Goal: Find specific page/section: Find specific page/section

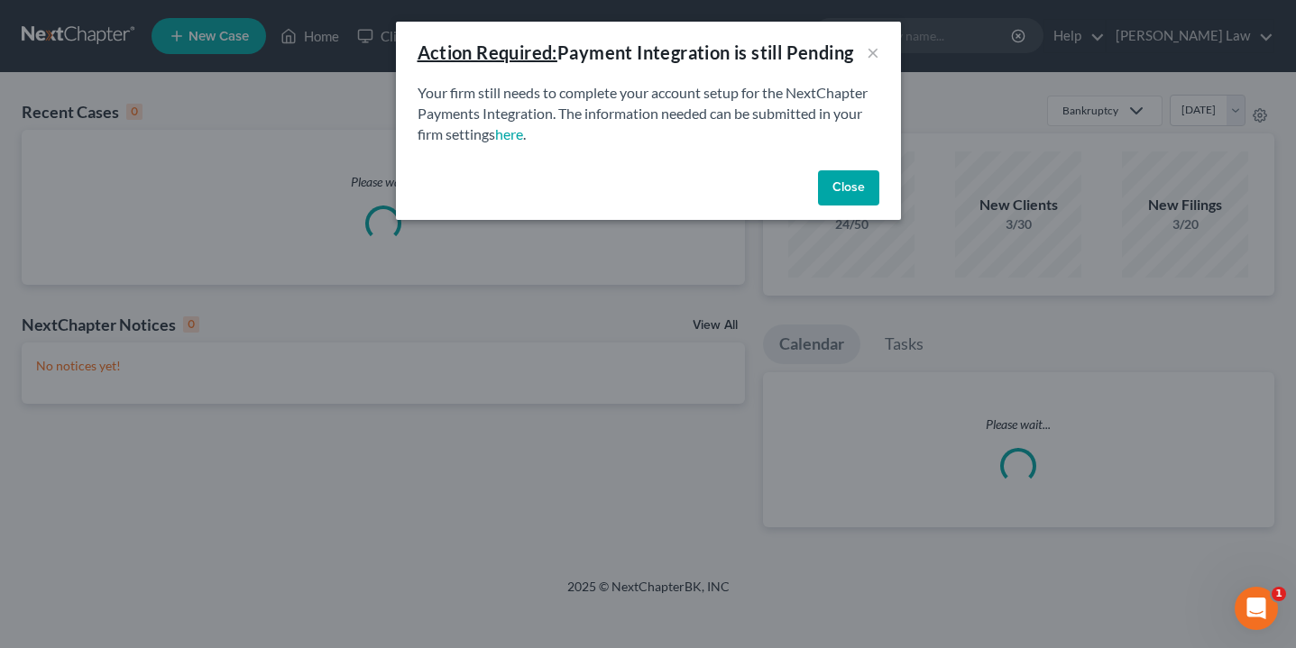
click at [831, 195] on button "Close" at bounding box center [848, 188] width 61 height 36
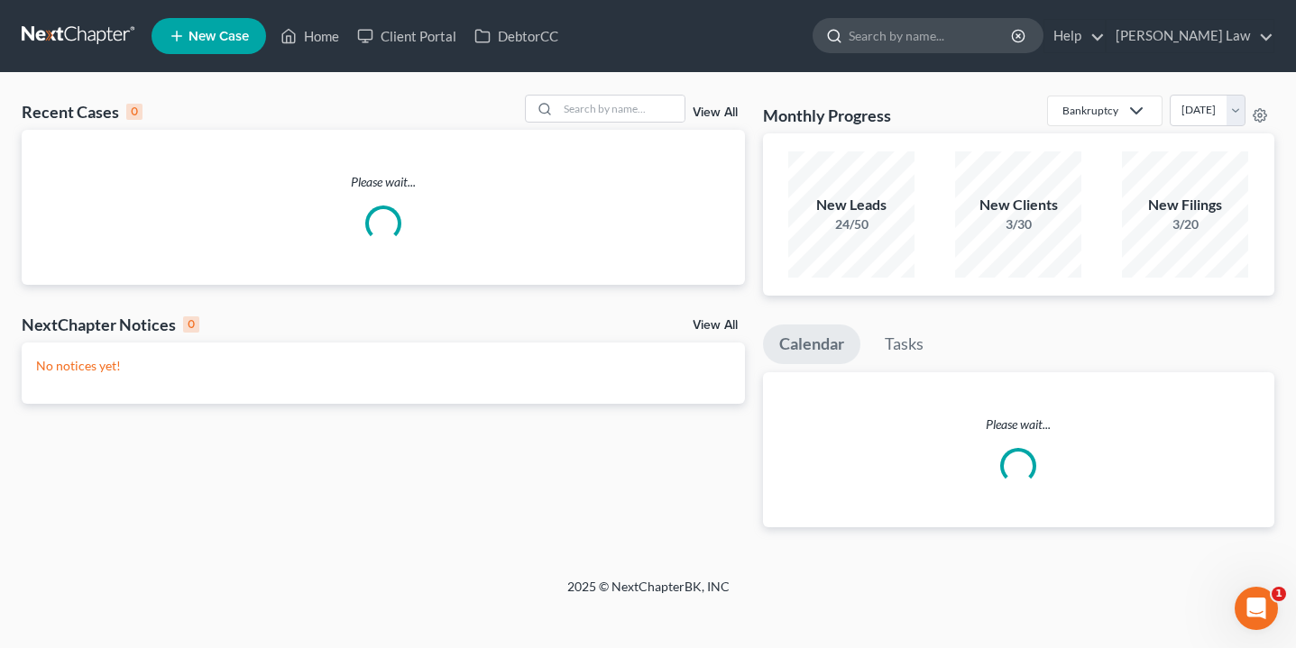
click at [939, 41] on input "search" at bounding box center [931, 35] width 165 height 33
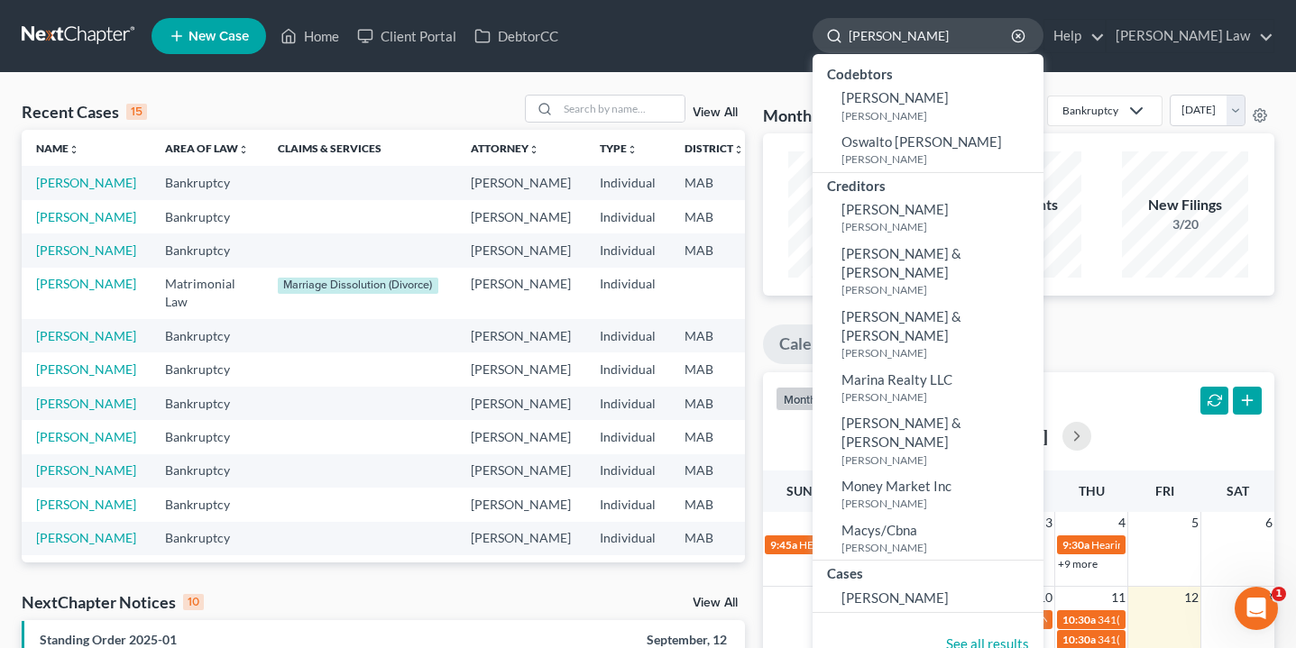
type input "[PERSON_NAME]"
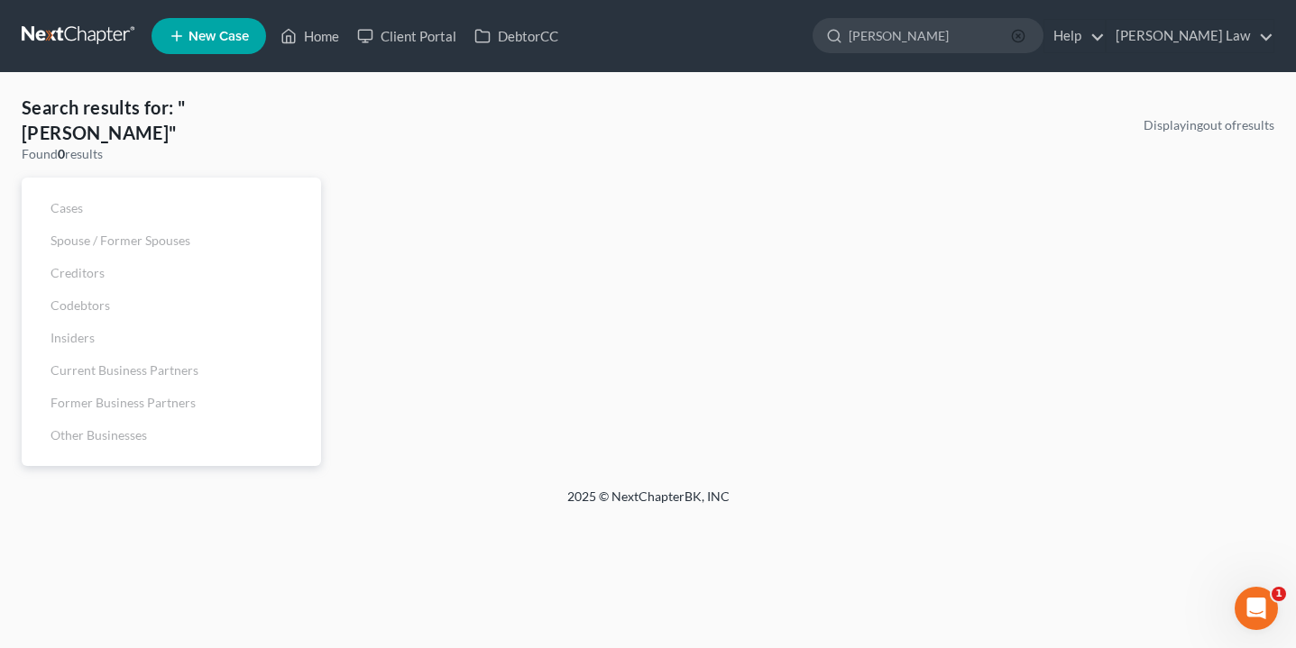
click at [1025, 40] on icon "button" at bounding box center [1018, 36] width 14 height 14
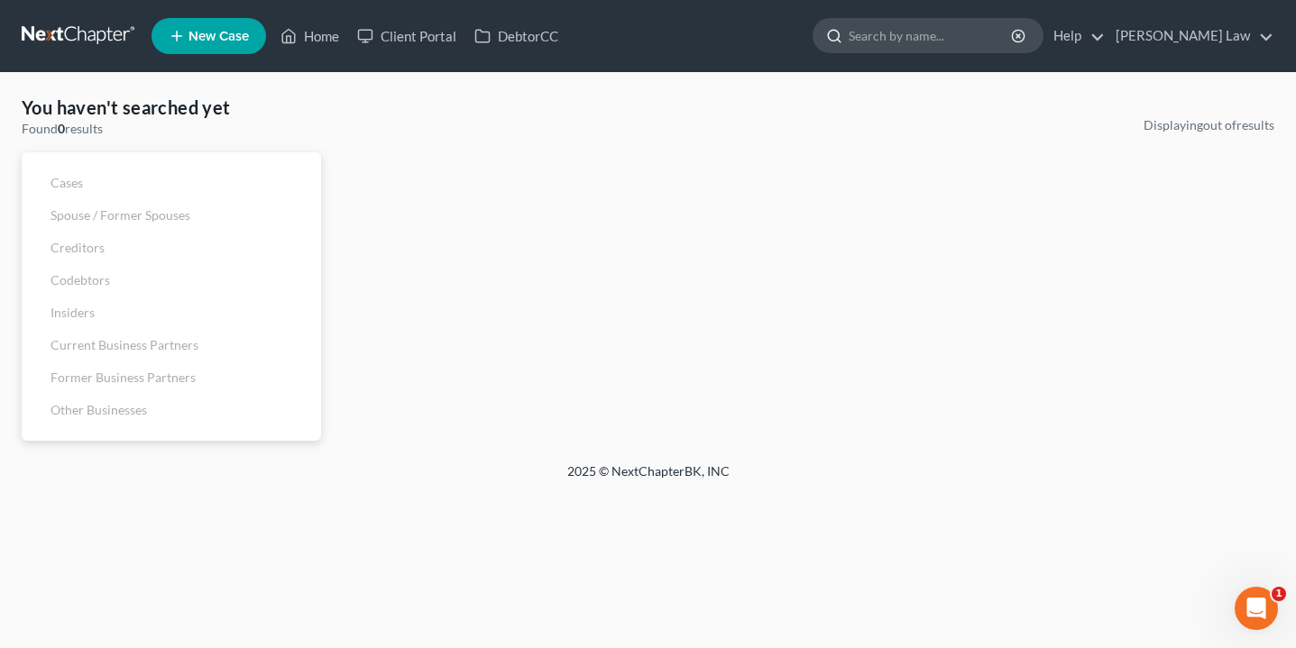
click at [1014, 32] on input "search" at bounding box center [931, 35] width 165 height 33
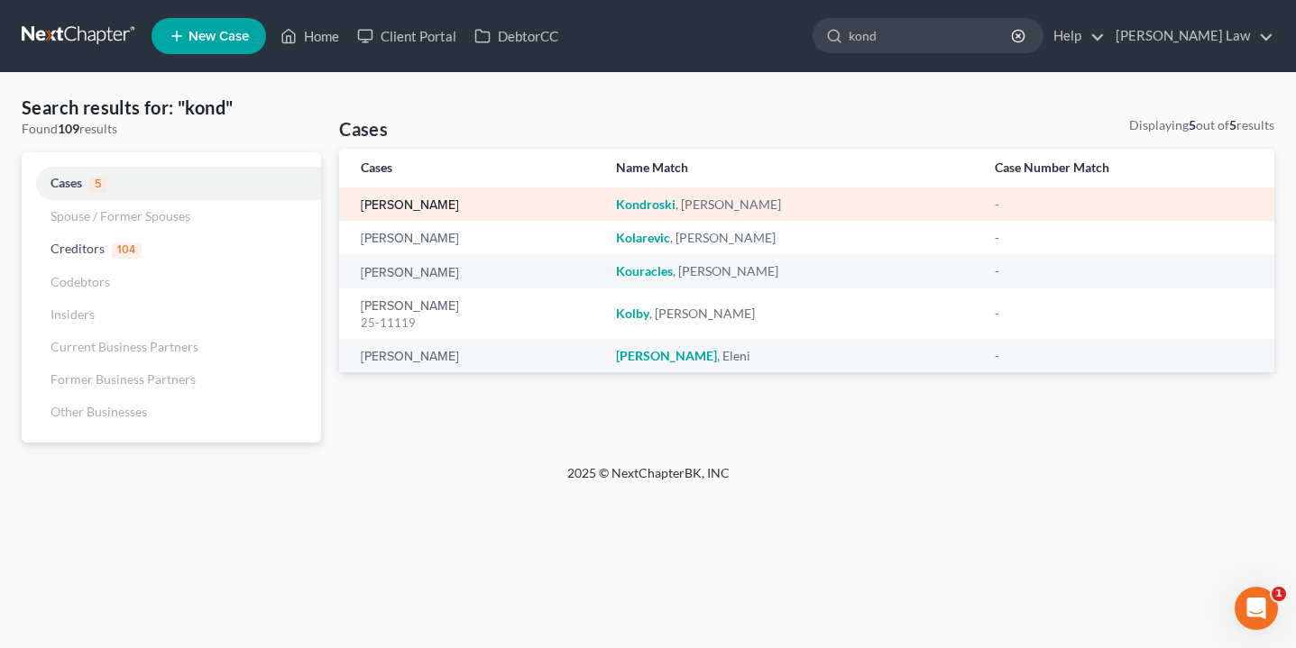
type input "kond"
click at [427, 200] on link "[PERSON_NAME]" at bounding box center [410, 205] width 98 height 13
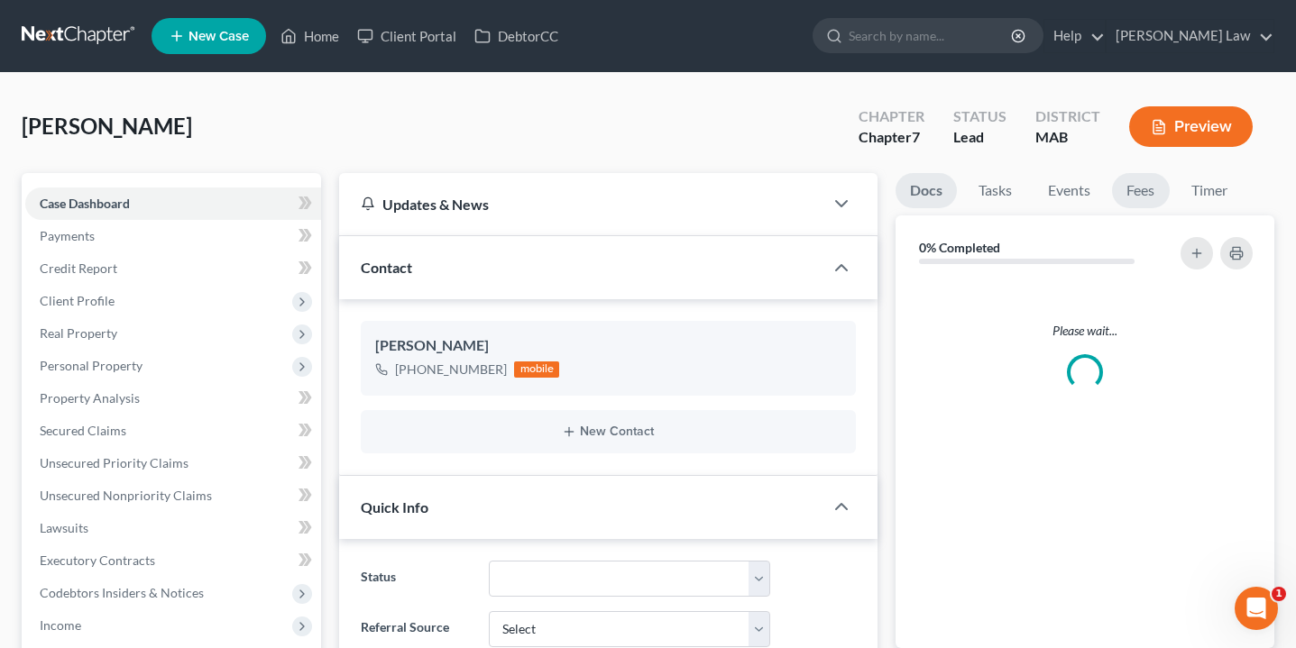
click at [1133, 202] on link "Fees" at bounding box center [1141, 190] width 58 height 35
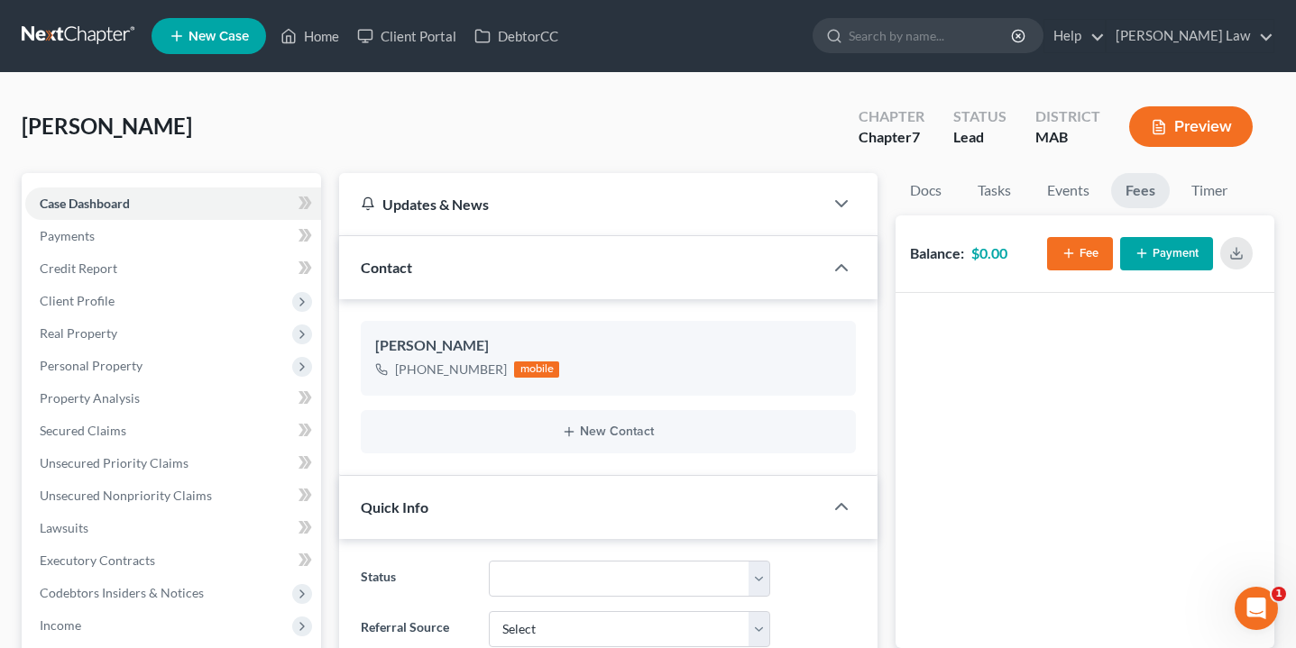
scroll to position [25, 0]
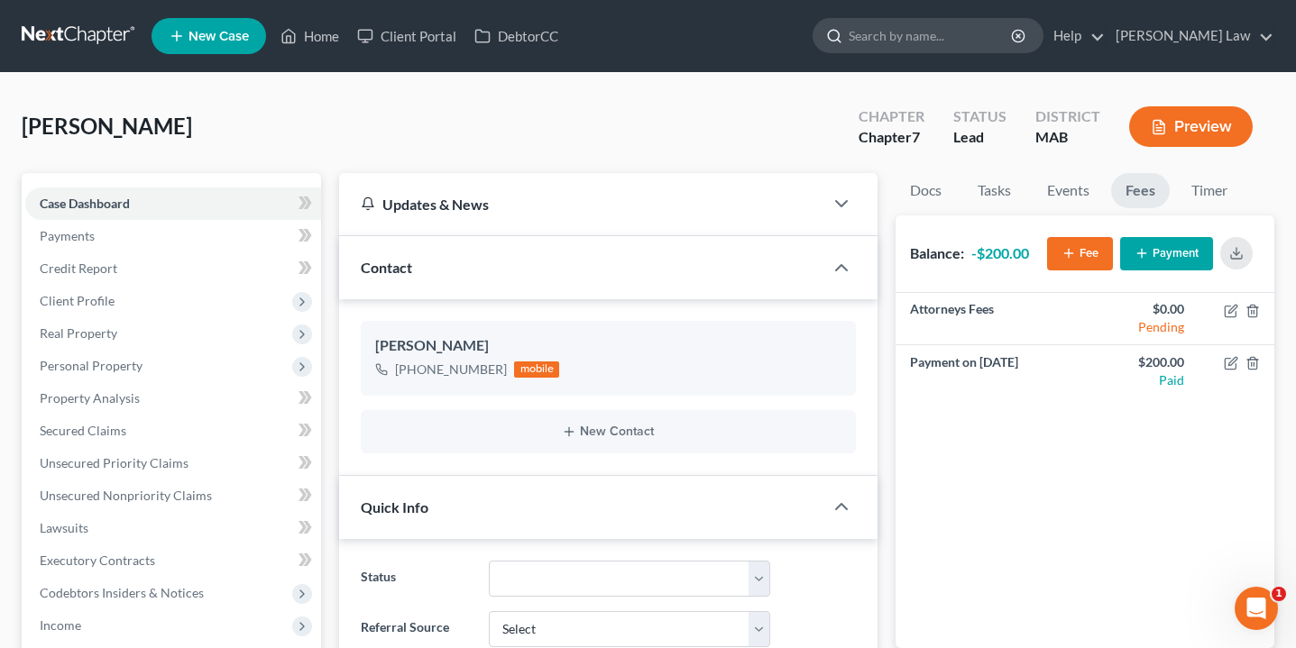
click at [1014, 32] on input "search" at bounding box center [931, 35] width 165 height 33
type input "shr"
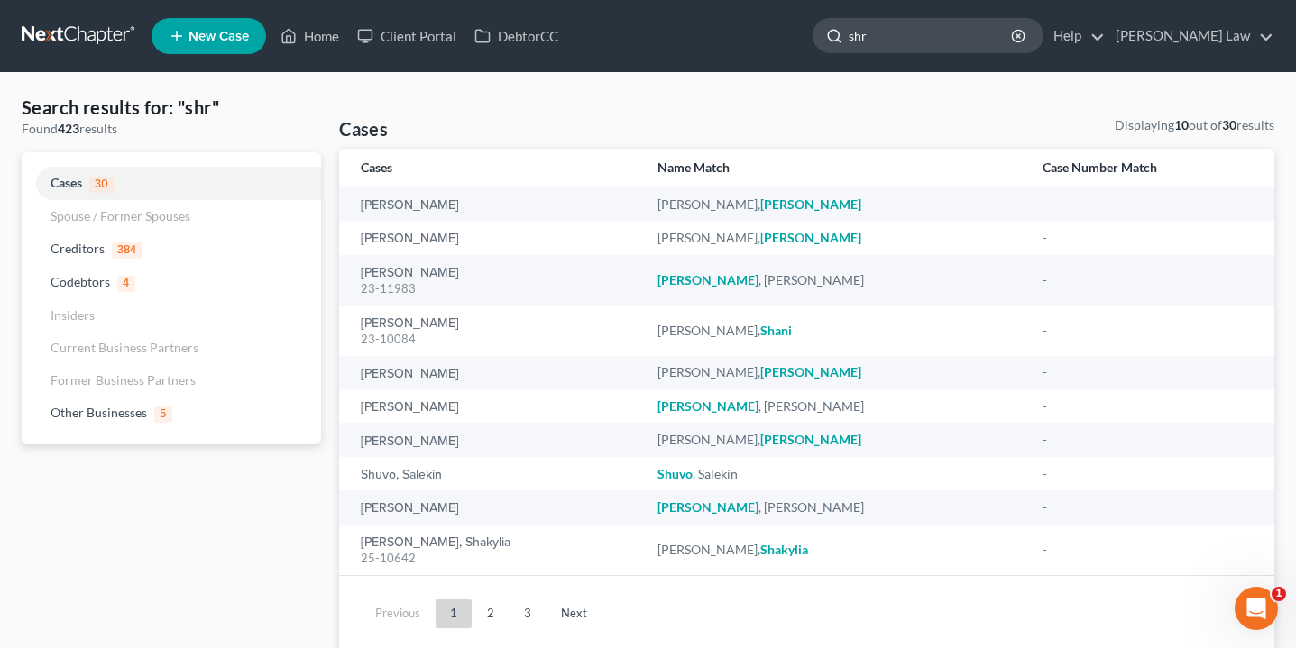
click at [933, 51] on input "shr" at bounding box center [931, 35] width 165 height 33
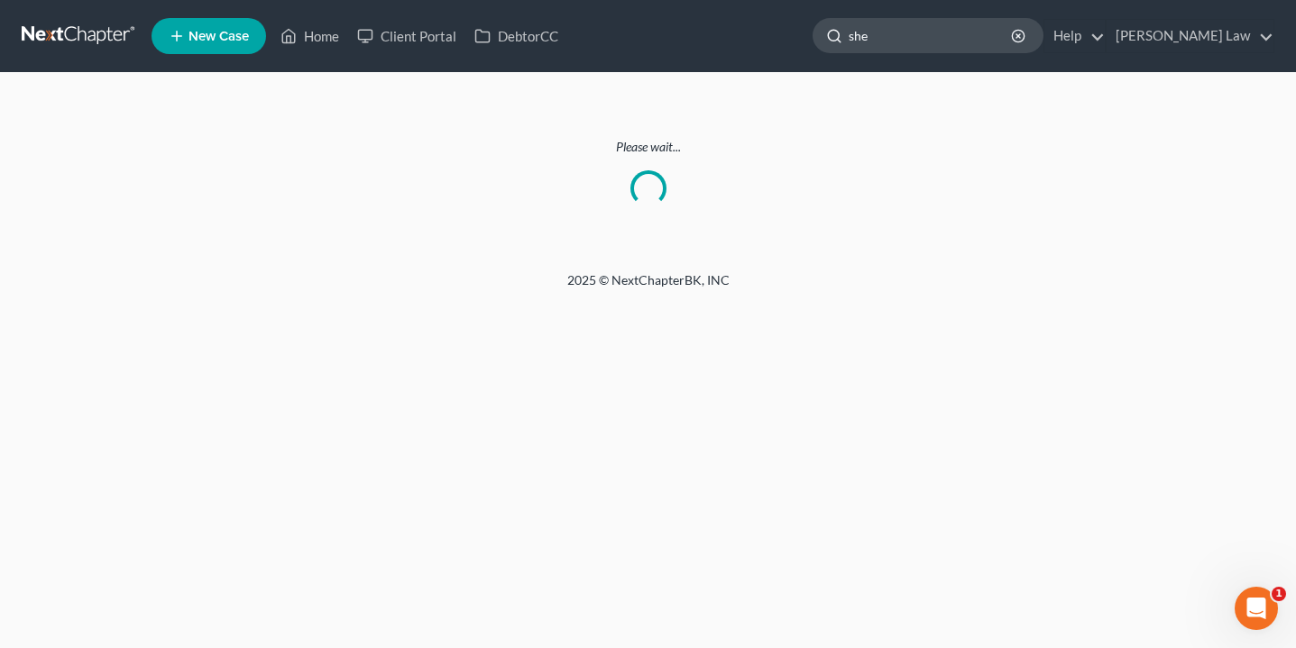
type input "she"
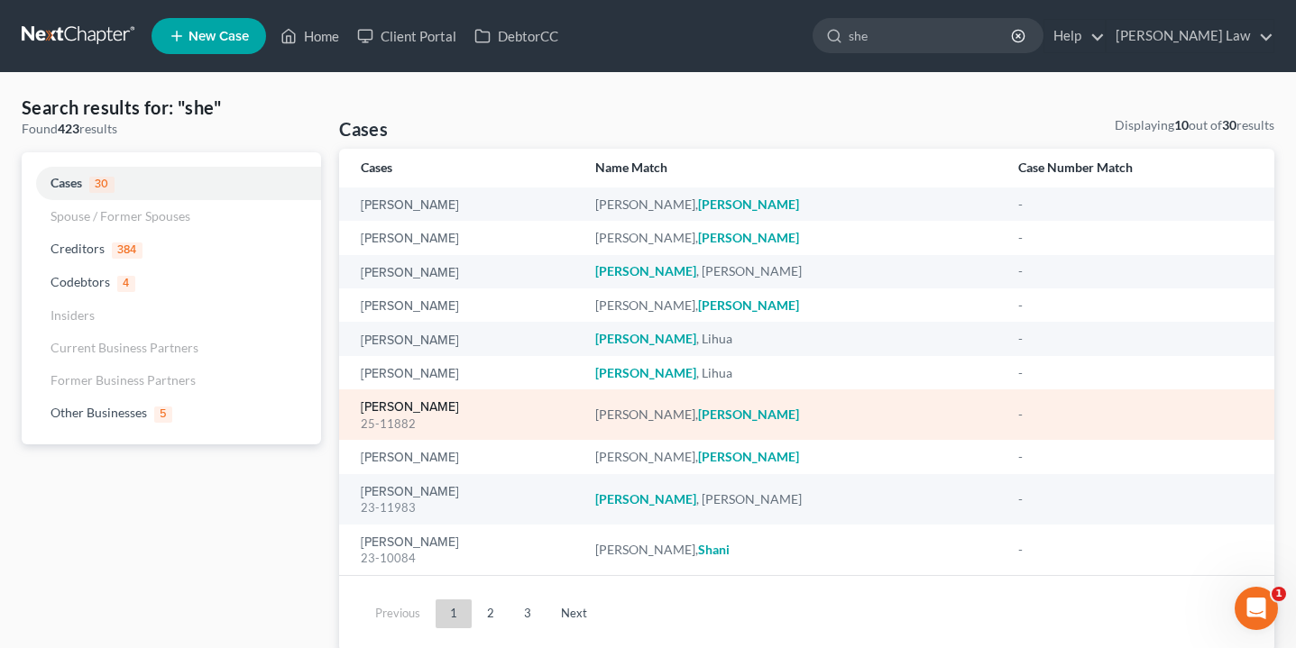
click at [401, 403] on link "[PERSON_NAME]" at bounding box center [410, 407] width 98 height 13
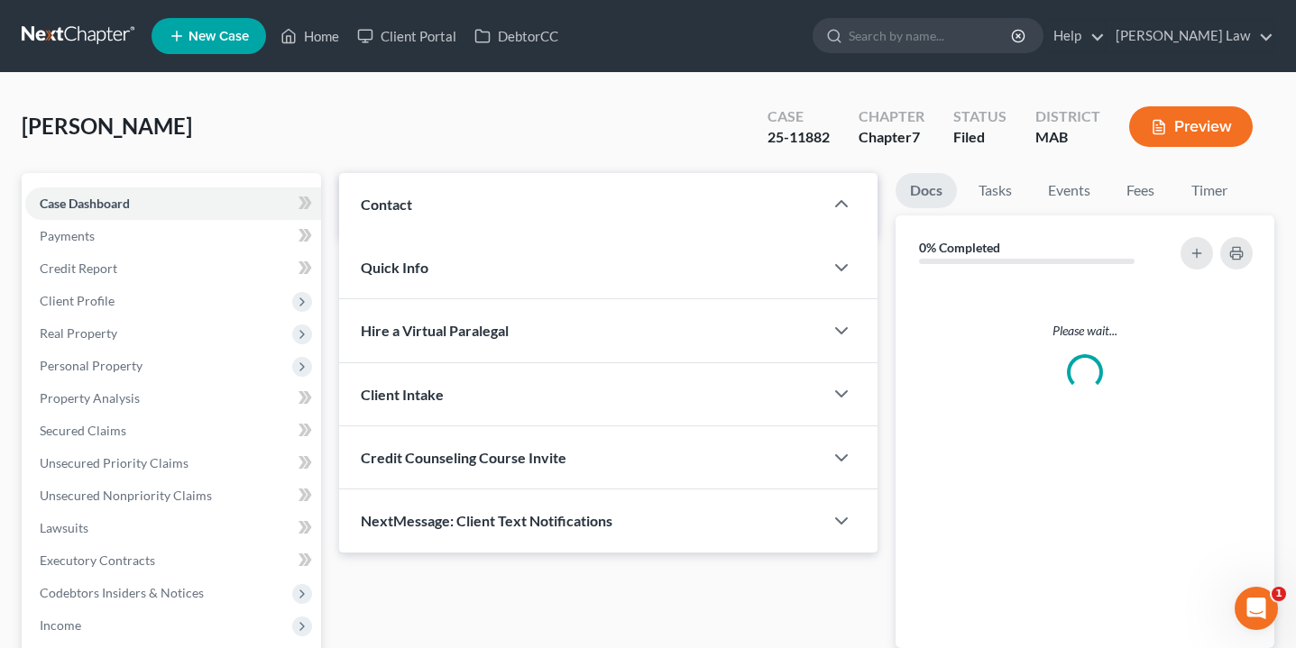
click at [407, 408] on div "Updates & News × Contact Please wait... Quick Info Status Referral Source Selec…" at bounding box center [607, 363] width 537 height 381
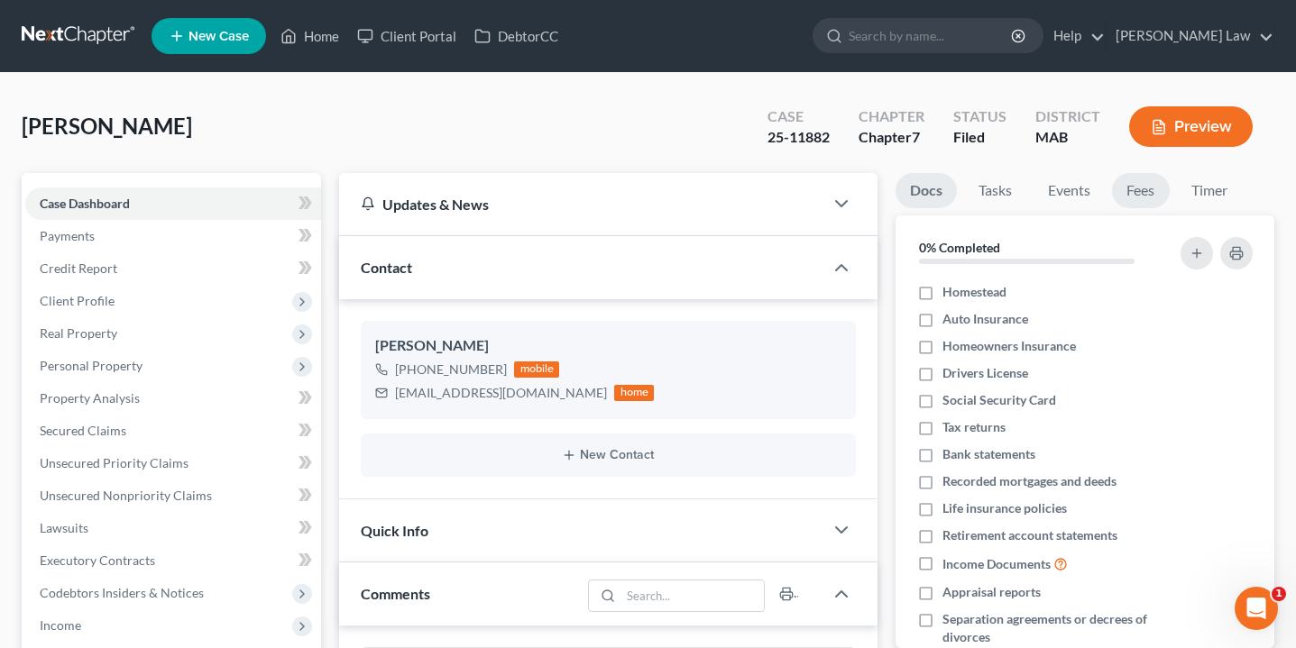
click at [1141, 183] on link "Fees" at bounding box center [1141, 190] width 58 height 35
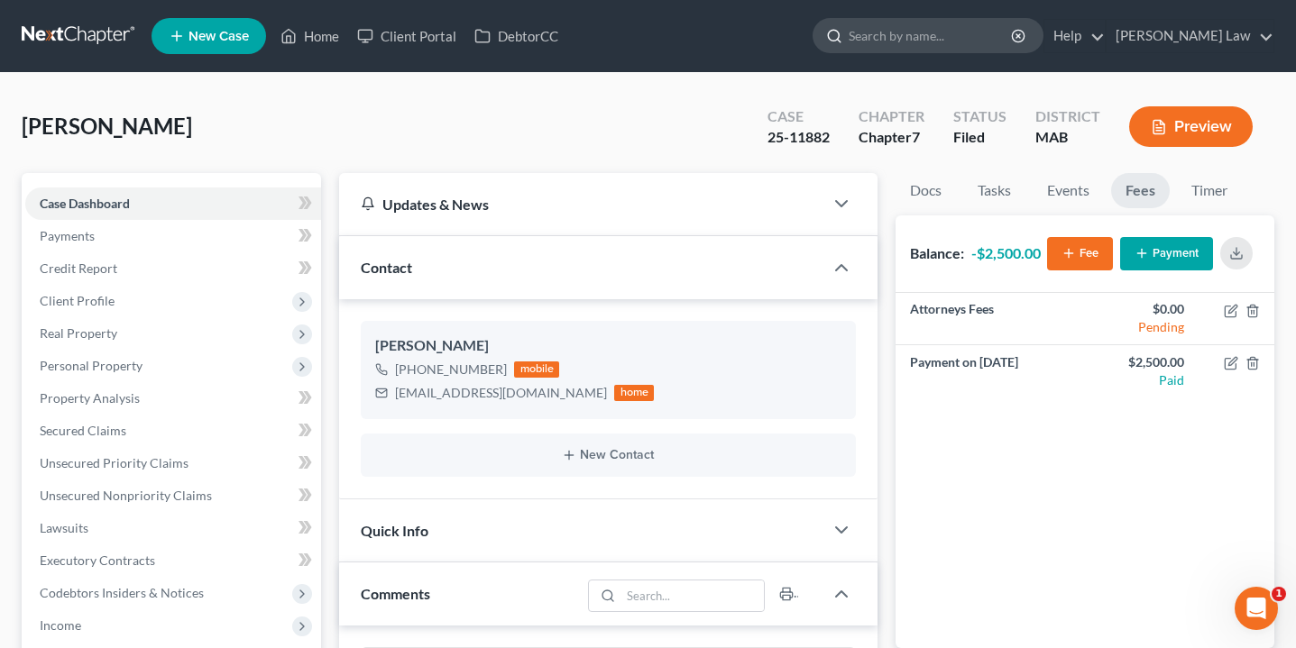
click at [1014, 37] on input "search" at bounding box center [931, 35] width 165 height 33
type input "gab"
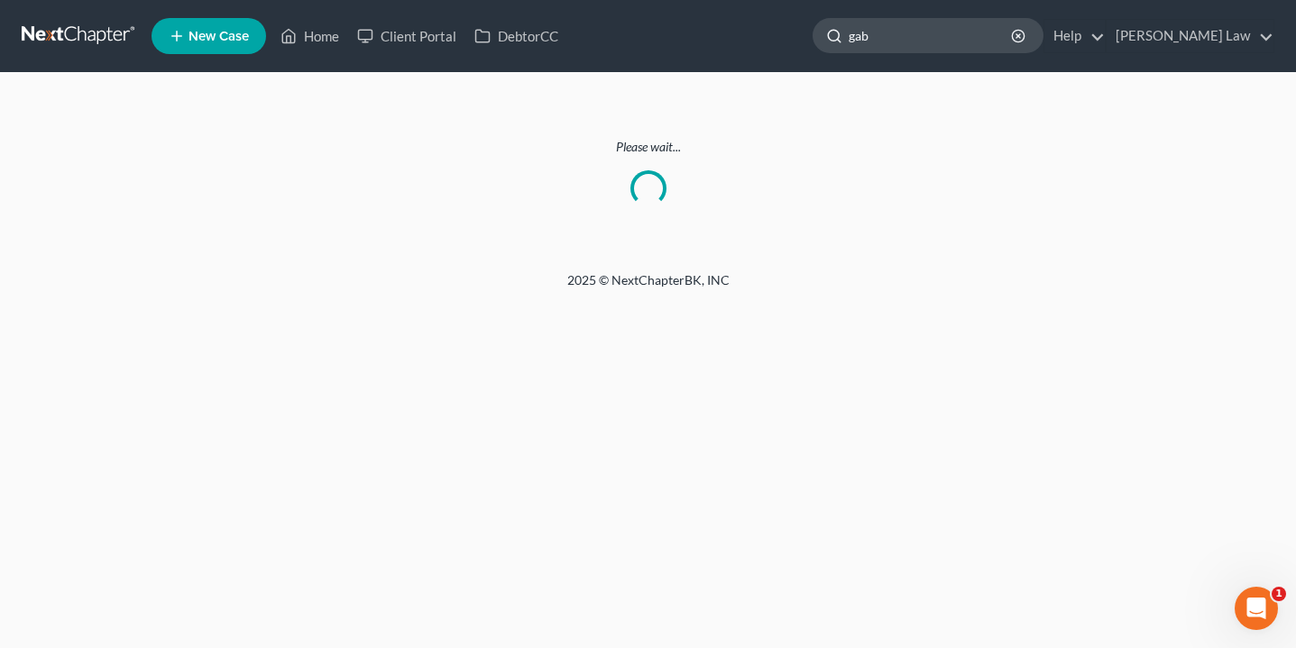
click at [991, 47] on input "gab" at bounding box center [931, 35] width 165 height 33
click at [975, 32] on input "gab" at bounding box center [931, 35] width 165 height 33
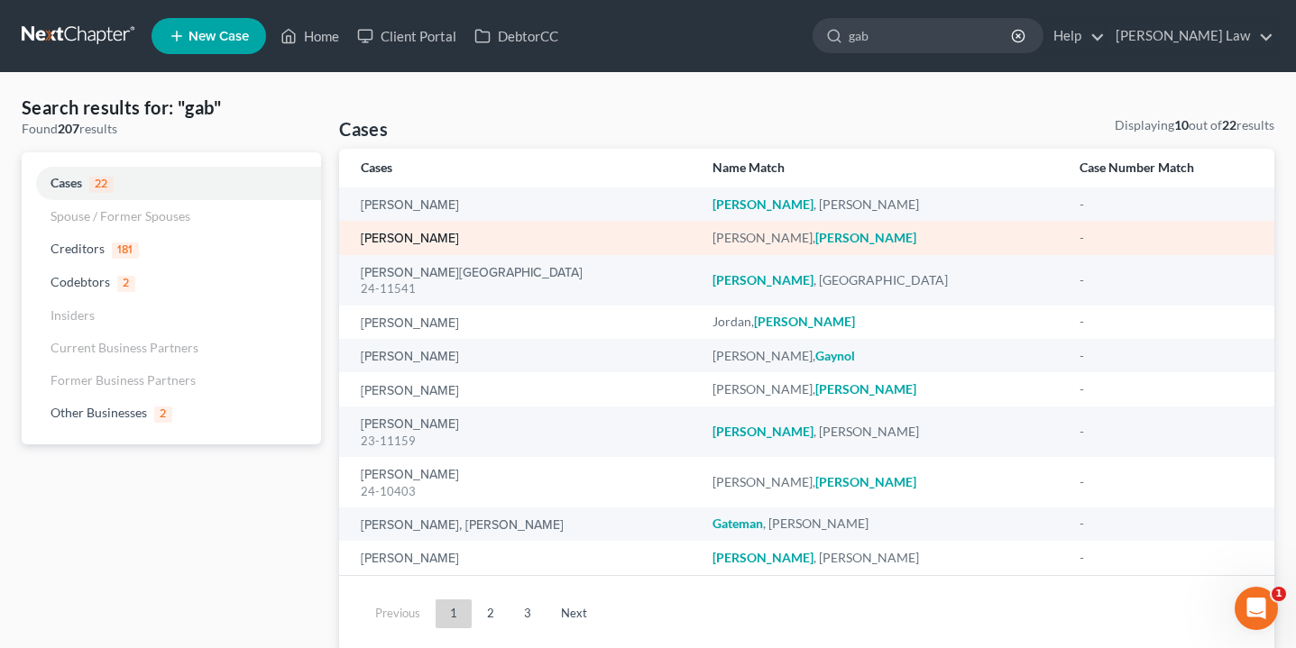
click at [417, 243] on link "[PERSON_NAME]" at bounding box center [410, 239] width 98 height 13
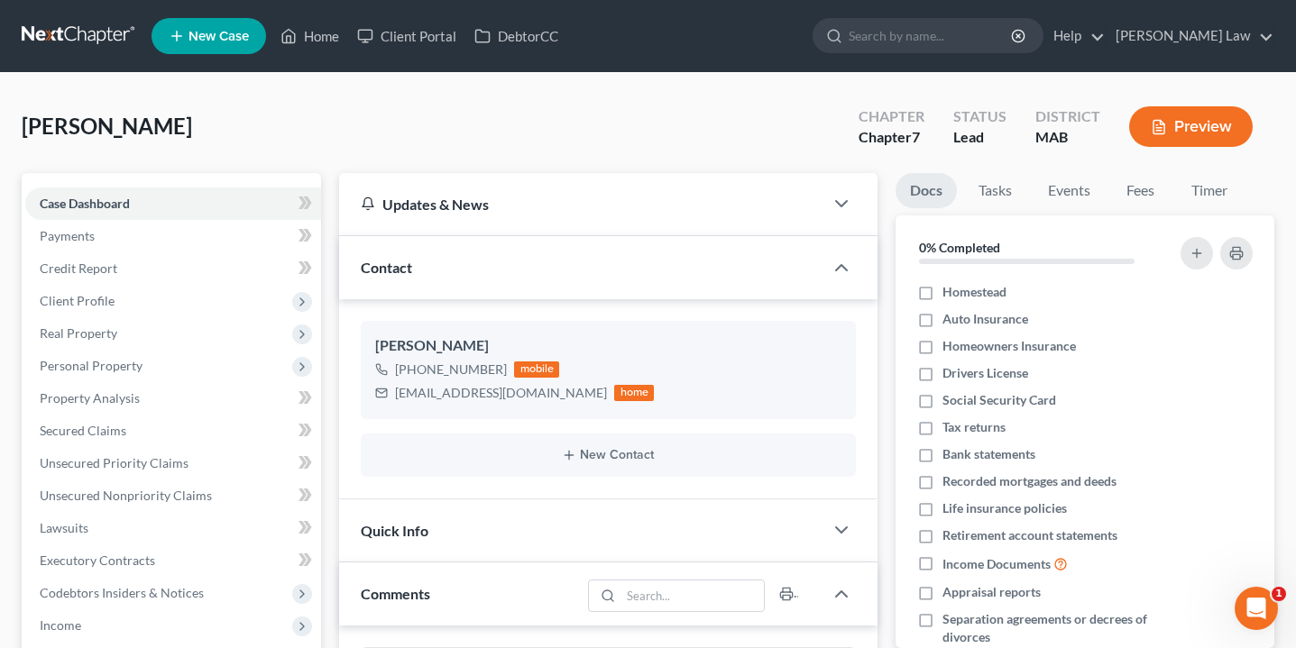
click at [418, 237] on div "Contact" at bounding box center [580, 267] width 483 height 62
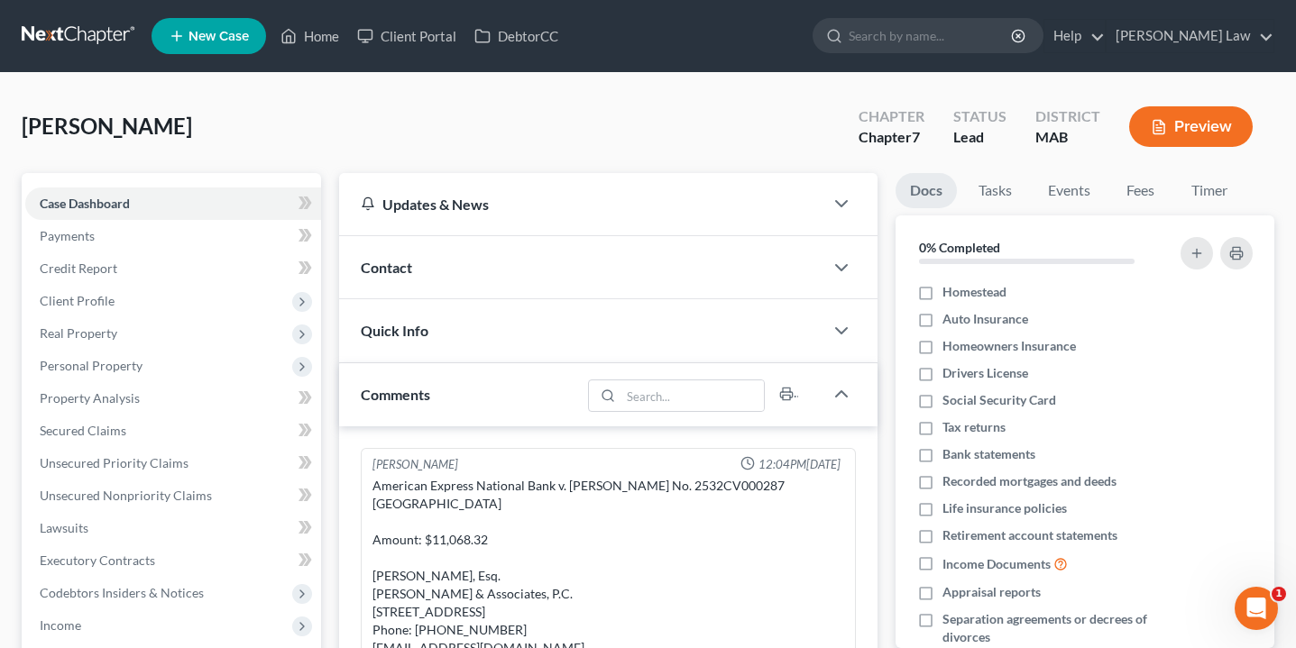
scroll to position [151, 0]
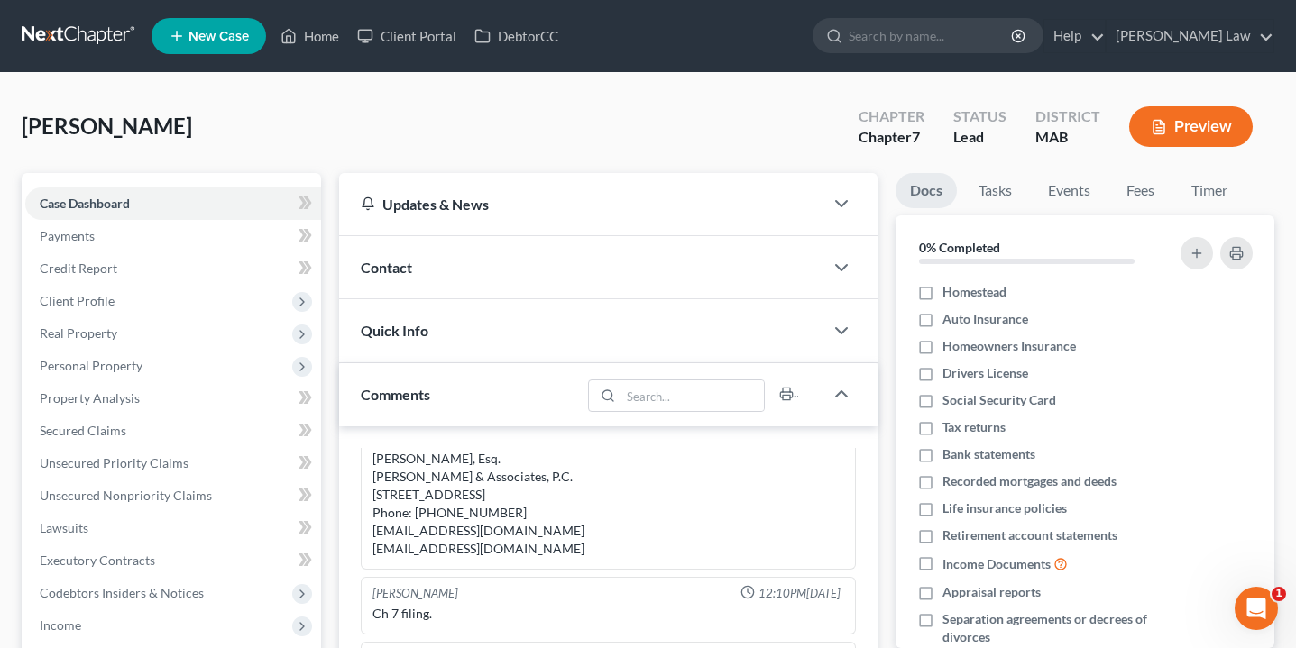
click at [500, 220] on div "Updates & News" at bounding box center [580, 204] width 483 height 62
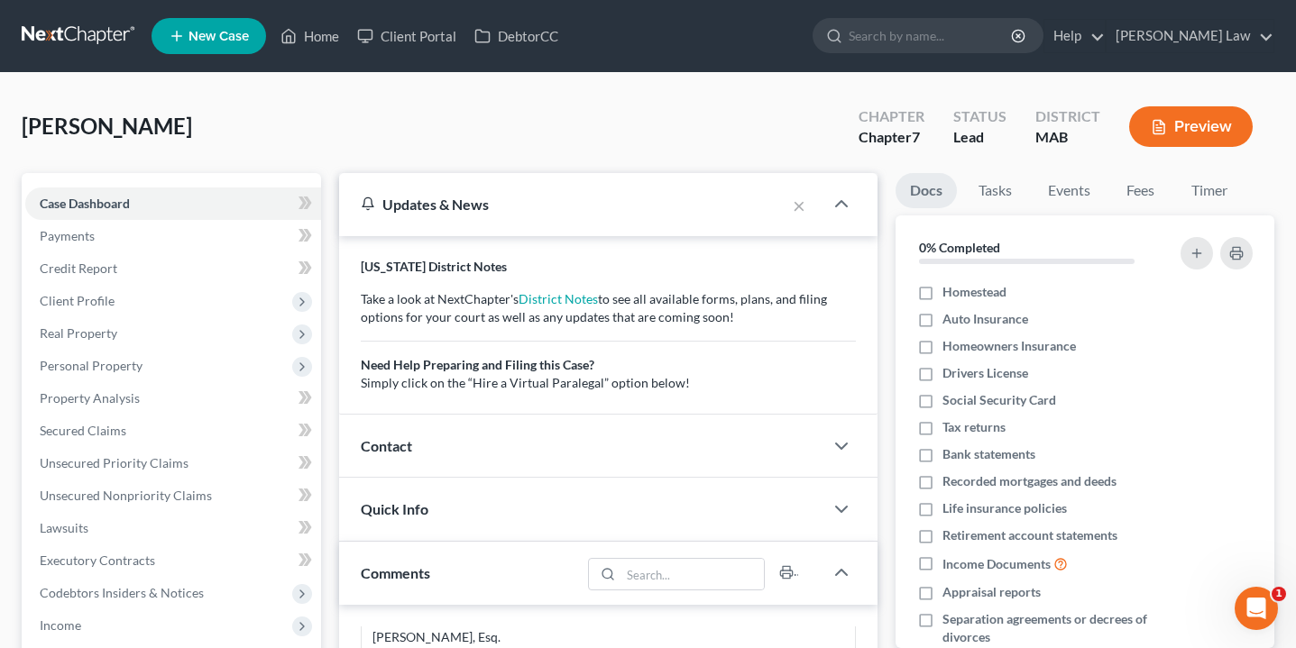
click at [1164, 226] on div "0% Completed" at bounding box center [1084, 247] width 379 height 63
click at [1159, 196] on link "Fees" at bounding box center [1141, 190] width 58 height 35
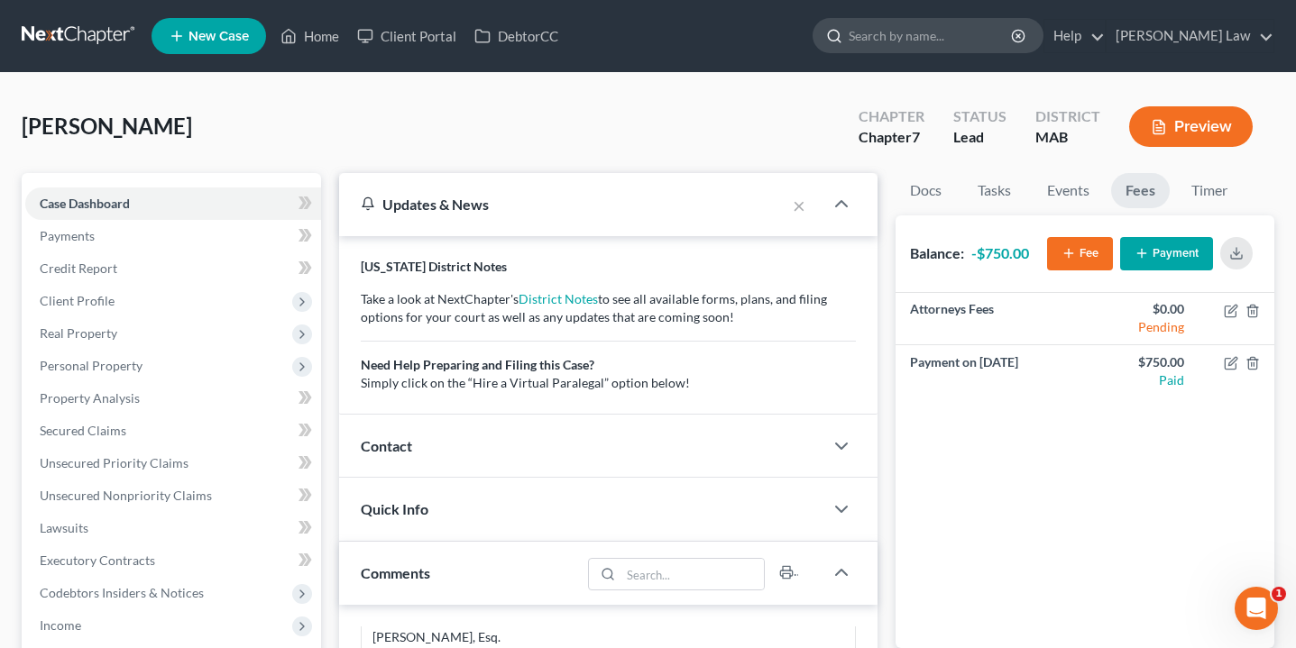
click at [1014, 32] on input "search" at bounding box center [931, 35] width 165 height 33
type input "herb"
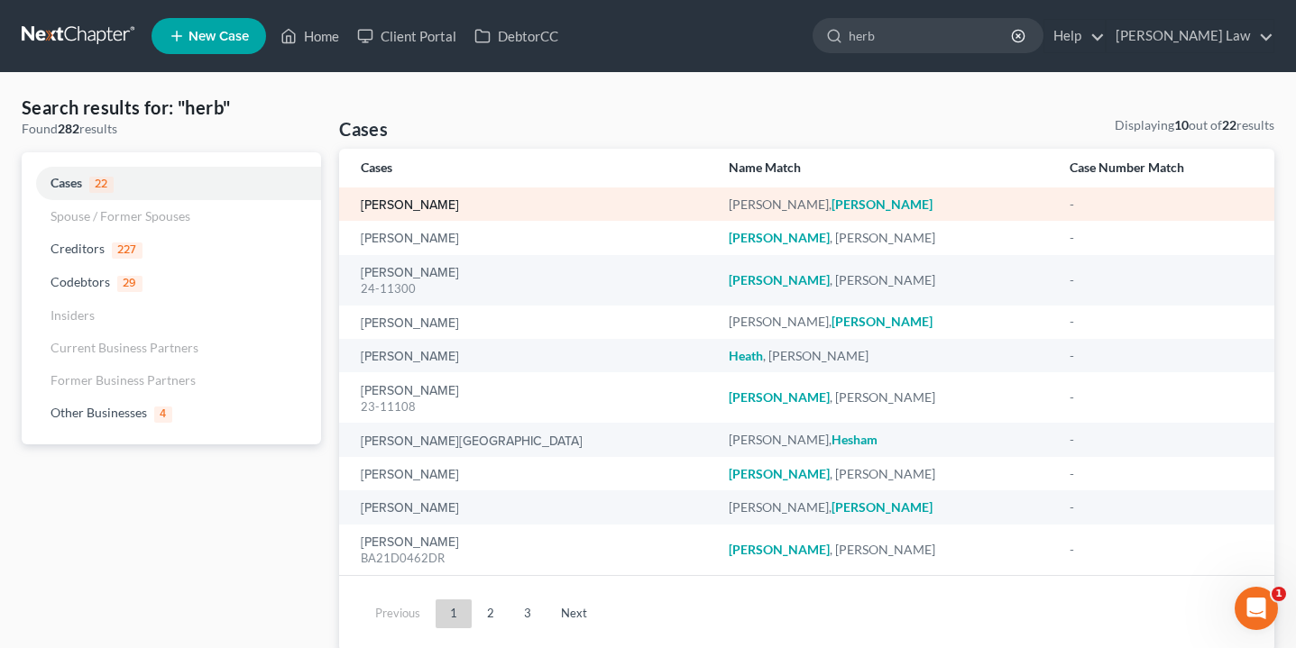
click at [410, 211] on link "[PERSON_NAME]" at bounding box center [410, 205] width 98 height 13
click at [411, 205] on link "[PERSON_NAME]" at bounding box center [410, 205] width 98 height 13
